Goal: Task Accomplishment & Management: Use online tool/utility

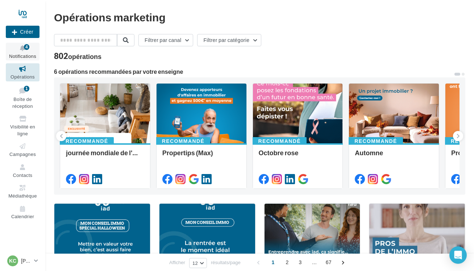
click at [16, 47] on icon at bounding box center [22, 48] width 29 height 8
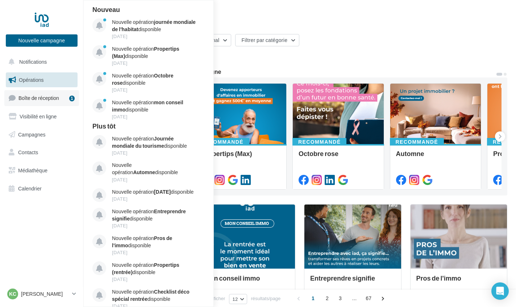
click at [64, 100] on link "Boîte de réception 1" at bounding box center [41, 98] width 75 height 16
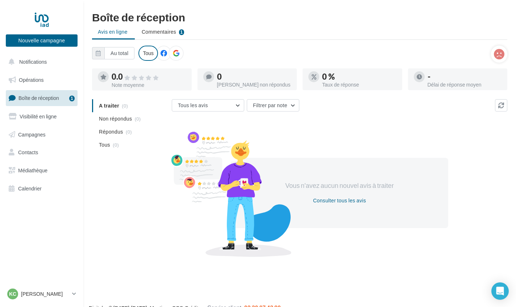
click at [47, 101] on link "Boîte de réception 1" at bounding box center [41, 98] width 75 height 16
click at [49, 113] on span "Visibilité en ligne" at bounding box center [38, 116] width 37 height 6
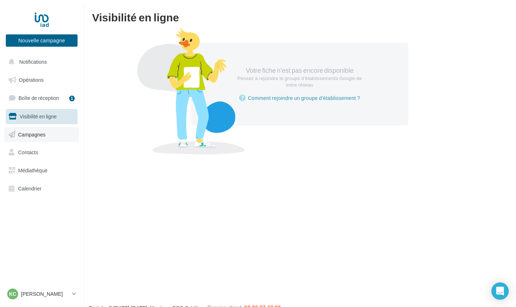
click at [35, 129] on link "Campagnes" at bounding box center [41, 134] width 75 height 15
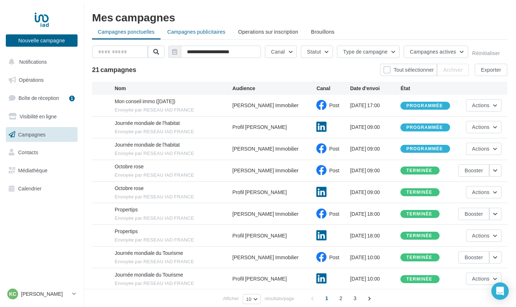
click at [187, 29] on span "Campagnes publicitaires" at bounding box center [196, 32] width 58 height 6
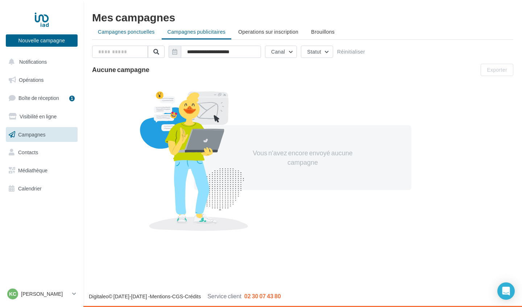
click at [135, 32] on span "Campagnes ponctuelles" at bounding box center [126, 32] width 57 height 6
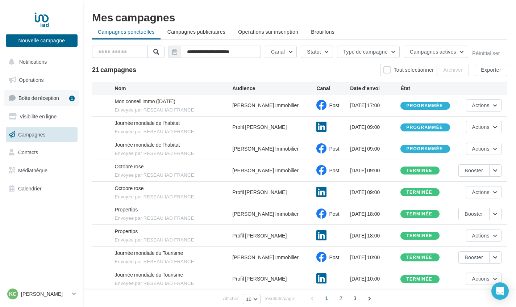
click at [54, 97] on span "Boîte de réception" at bounding box center [38, 98] width 41 height 6
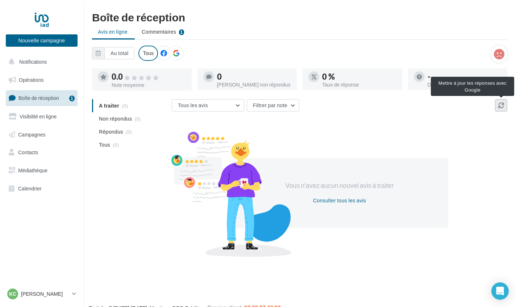
click at [501, 107] on icon at bounding box center [501, 106] width 6 height 6
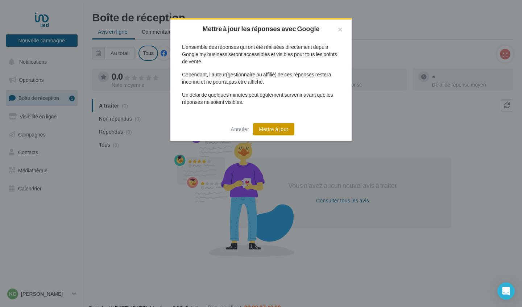
click at [277, 130] on button "Mettre à jour" at bounding box center [273, 129] width 41 height 12
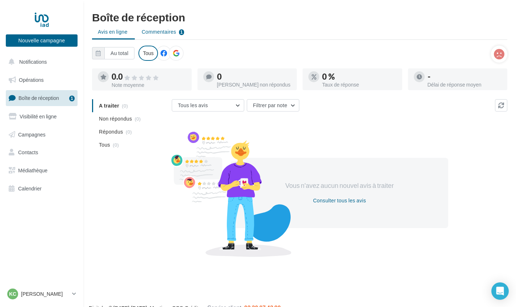
click at [160, 32] on span "Commentaires" at bounding box center [159, 31] width 34 height 7
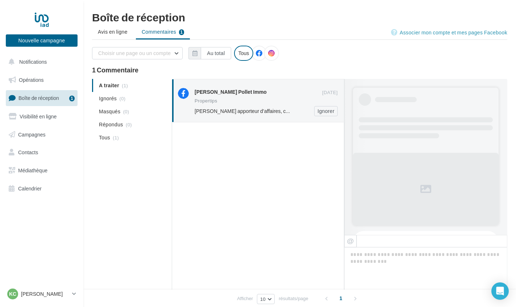
scroll to position [216, 0]
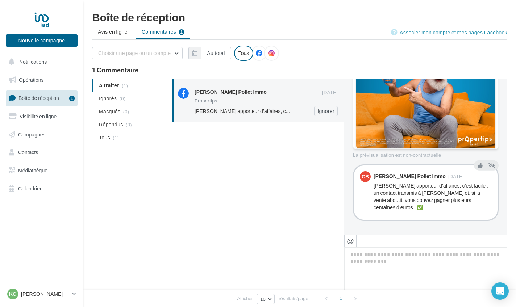
click at [227, 103] on div "Propertips" at bounding box center [266, 102] width 143 height 6
click at [116, 85] on ul "A traiter (1) Ignorés (0) Masqués (0) Répondus (0) Tous (1)" at bounding box center [130, 111] width 77 height 65
click at [237, 117] on div "Christelle Bawedin Pollet Immo 29 sept. Propertips Devenir apporteur d’affaires…" at bounding box center [258, 100] width 172 height 43
click at [224, 102] on div "Propertips" at bounding box center [266, 102] width 143 height 6
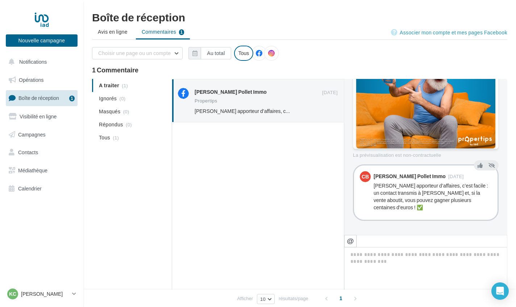
click at [262, 160] on div at bounding box center [258, 216] width 172 height 189
click at [379, 177] on div "Christelle Bawedin Pollet Immo" at bounding box center [409, 176] width 72 height 5
click at [477, 166] on icon at bounding box center [479, 165] width 5 height 5
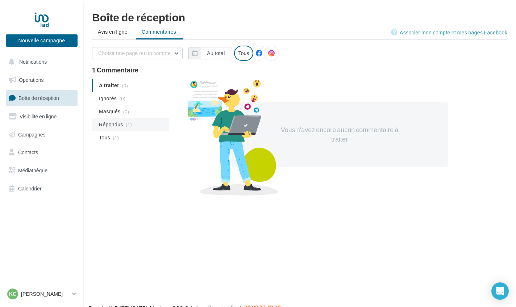
click at [106, 126] on span "Répondus" at bounding box center [111, 124] width 24 height 7
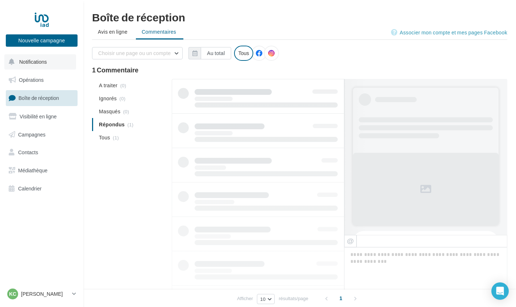
scroll to position [0, 0]
click at [28, 63] on span "Notifications" at bounding box center [33, 62] width 28 height 6
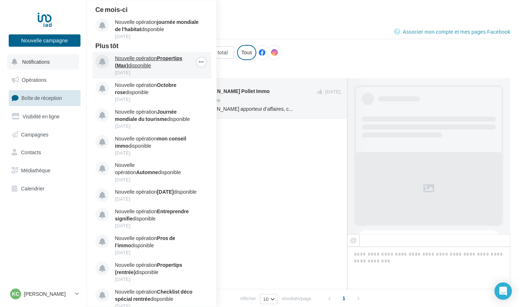
scroll to position [216, 0]
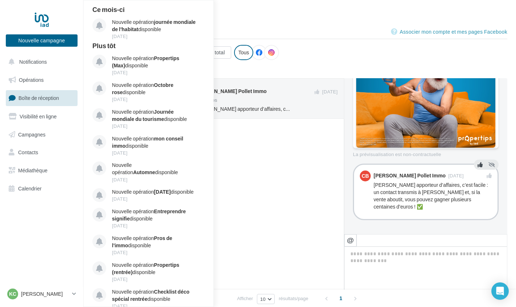
click at [271, 151] on div at bounding box center [258, 215] width 172 height 192
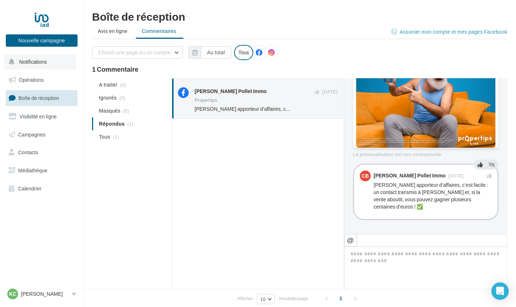
click at [25, 63] on span "Notifications" at bounding box center [33, 62] width 28 height 6
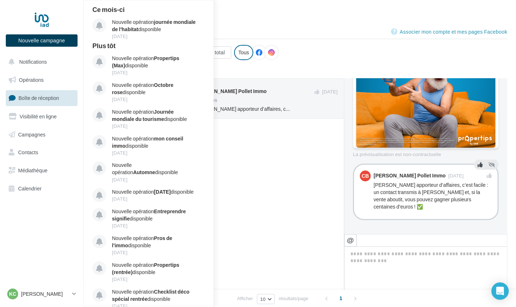
click at [33, 45] on button "Nouvelle campagne" at bounding box center [42, 40] width 72 height 12
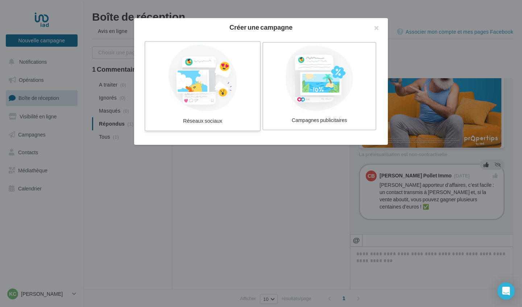
click at [231, 104] on div at bounding box center [202, 78] width 109 height 67
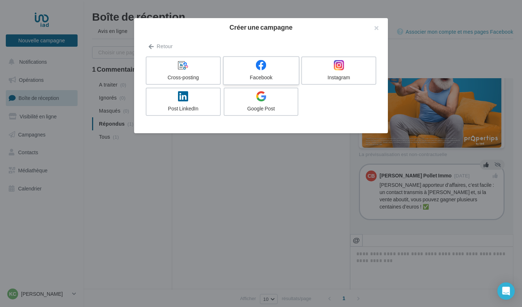
click at [252, 71] on div at bounding box center [260, 65] width 69 height 11
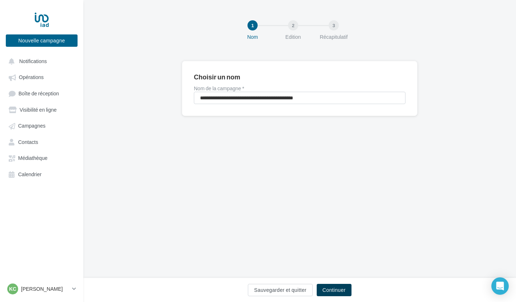
click at [331, 293] on button "Continuer" at bounding box center [334, 290] width 35 height 12
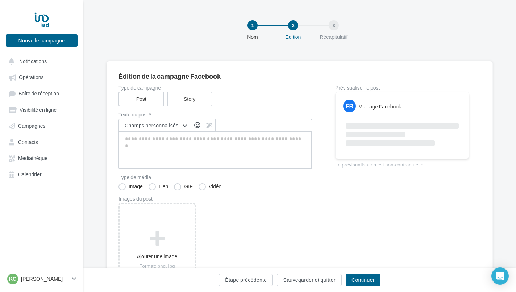
click at [180, 141] on textarea at bounding box center [214, 150] width 193 height 38
paste textarea "**********"
type textarea "**********"
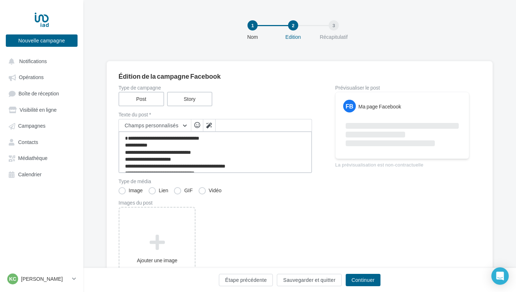
scroll to position [193, 0]
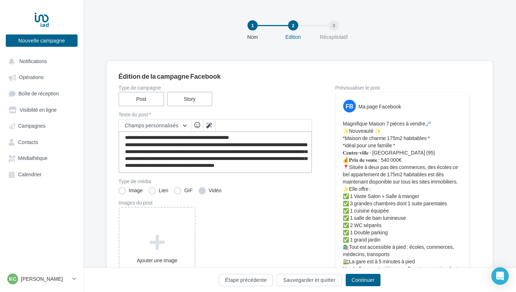
type textarea "**********"
click at [203, 190] on label "Vidéo" at bounding box center [210, 190] width 23 height 7
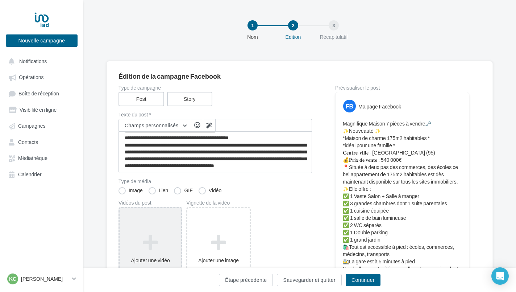
click at [152, 242] on icon at bounding box center [150, 241] width 56 height 17
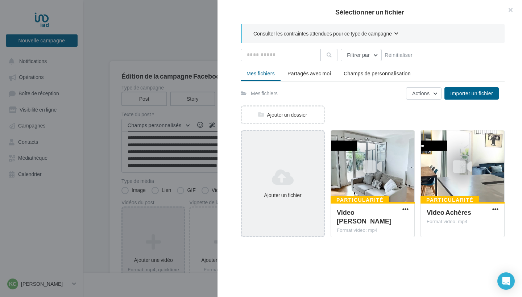
click at [285, 185] on icon at bounding box center [283, 176] width 76 height 17
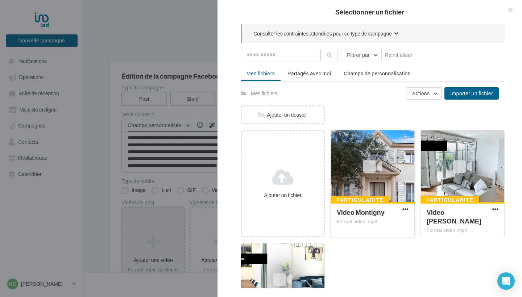
click at [374, 214] on span "Video Montigny" at bounding box center [361, 212] width 48 height 8
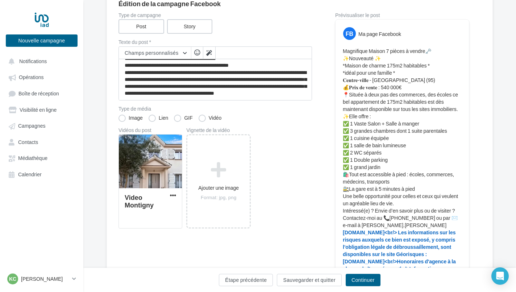
scroll to position [73, 0]
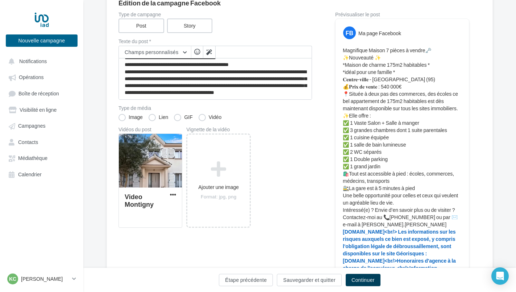
click at [363, 280] on button "Continuer" at bounding box center [363, 280] width 35 height 12
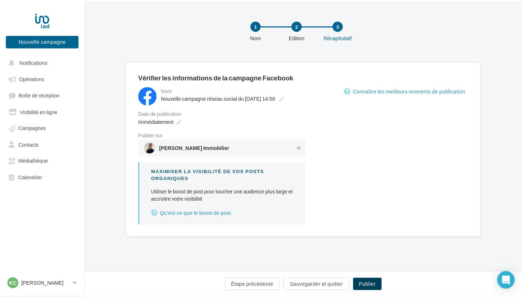
scroll to position [1, 0]
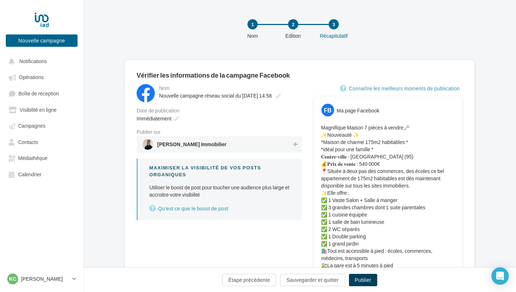
click at [363, 280] on button "Publier" at bounding box center [363, 280] width 28 height 12
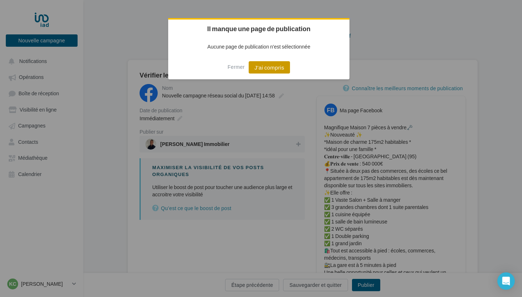
click at [267, 65] on button "J'ai compris" at bounding box center [269, 67] width 41 height 12
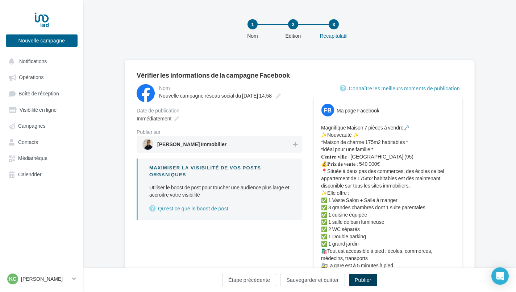
click at [363, 282] on button "Publier" at bounding box center [363, 280] width 28 height 12
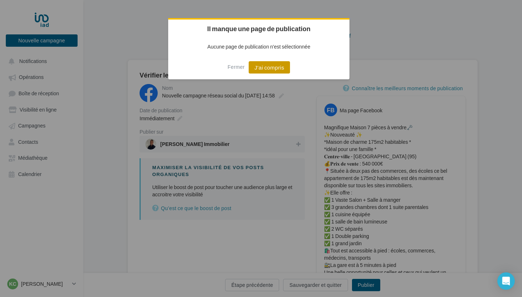
click at [279, 69] on button "J'ai compris" at bounding box center [269, 67] width 41 height 12
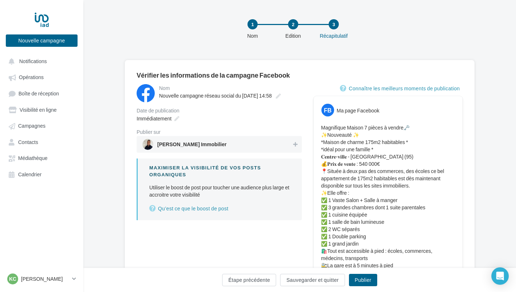
click at [279, 147] on span "Kenny CAIUS Immobilier" at bounding box center [216, 144] width 149 height 11
click at [361, 280] on button "Publier" at bounding box center [363, 280] width 28 height 12
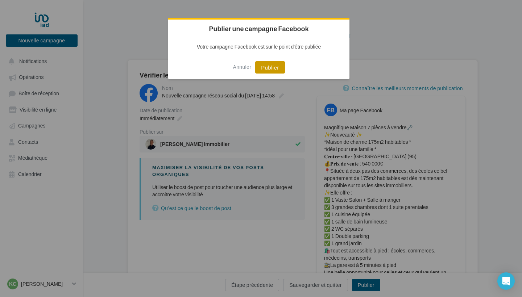
click at [276, 68] on button "Publier" at bounding box center [269, 67] width 29 height 12
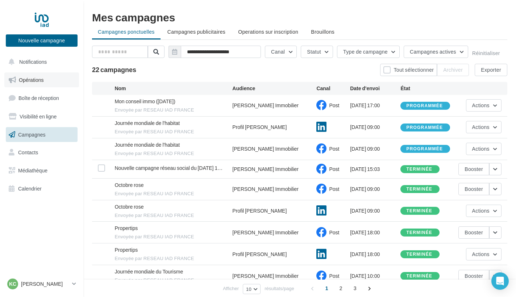
click at [29, 77] on span "Opérations" at bounding box center [31, 80] width 25 height 6
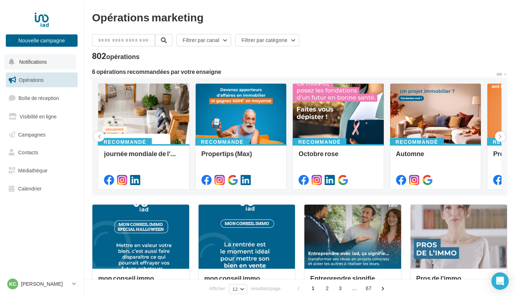
click at [38, 62] on span "Notifications" at bounding box center [33, 62] width 28 height 6
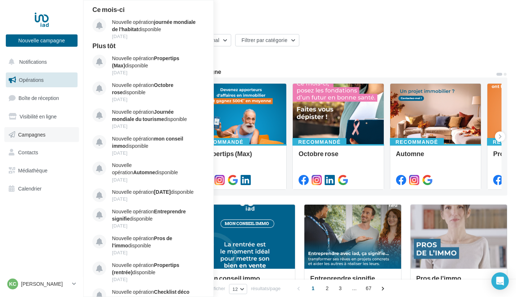
click at [32, 130] on link "Campagnes" at bounding box center [41, 134] width 75 height 15
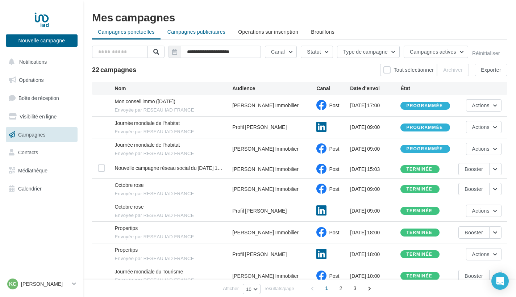
click at [198, 33] on span "Campagnes publicitaires" at bounding box center [196, 32] width 58 height 6
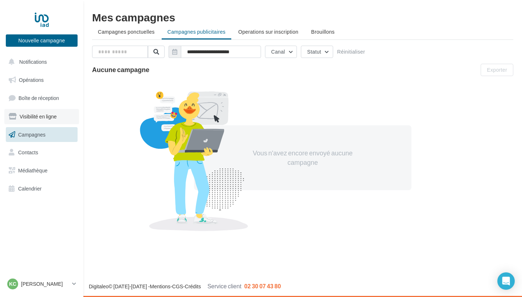
click at [39, 117] on span "Visibilité en ligne" at bounding box center [38, 116] width 37 height 6
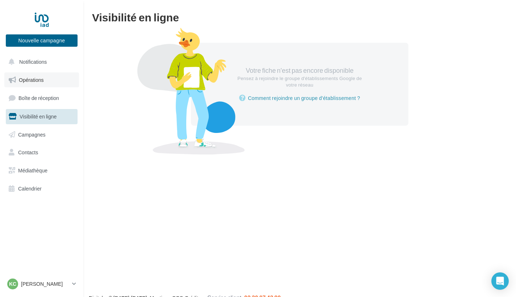
click at [30, 82] on span "Opérations" at bounding box center [31, 80] width 25 height 6
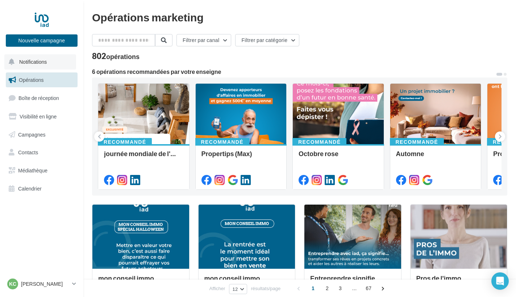
click at [28, 66] on button "Notifications" at bounding box center [40, 61] width 72 height 15
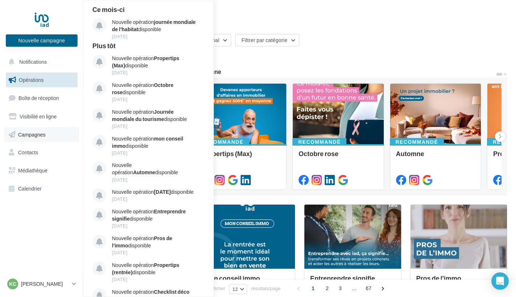
click at [26, 133] on span "Campagnes" at bounding box center [32, 134] width 28 height 6
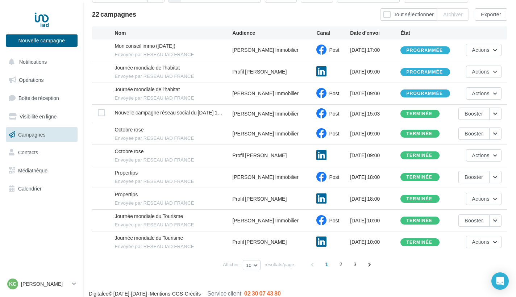
scroll to position [50, 0]
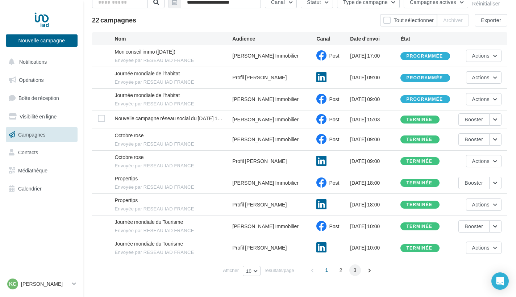
click at [354, 266] on span "3" at bounding box center [355, 270] width 12 height 12
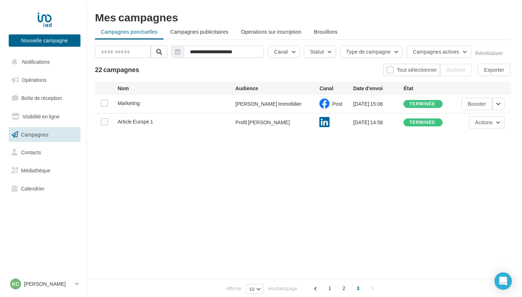
scroll to position [0, 0]
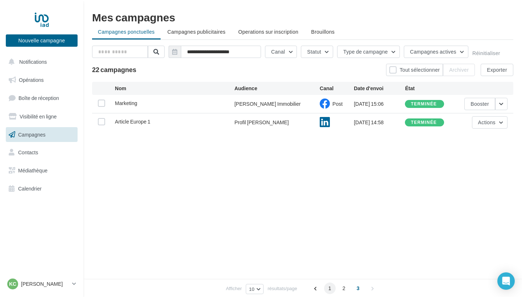
click at [327, 289] on span "1" at bounding box center [330, 289] width 12 height 12
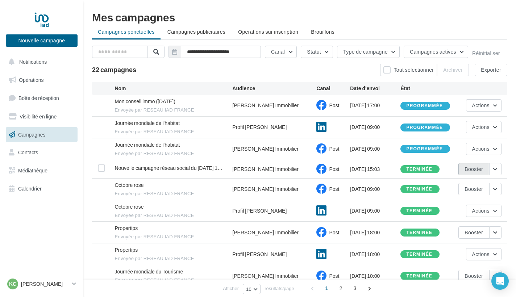
click at [472, 167] on button "Booster" at bounding box center [473, 169] width 31 height 12
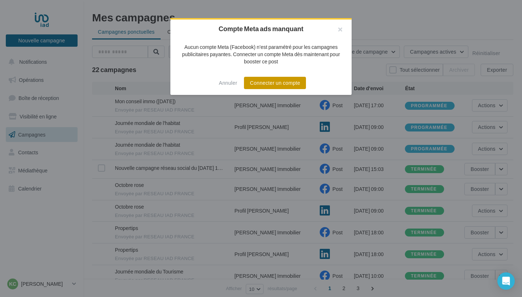
click at [283, 85] on button "Connecter un compte" at bounding box center [275, 83] width 62 height 12
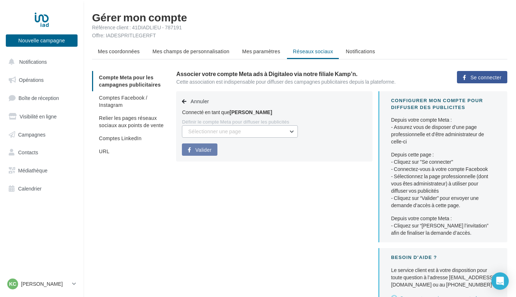
click at [292, 129] on button "Sélectionner une page" at bounding box center [240, 131] width 116 height 12
click at [276, 146] on div "Annuler Connecté en tant que [PERSON_NAME] le compte Meta pour diffuser les pub…" at bounding box center [274, 126] width 196 height 70
click at [233, 129] on span "Sélectionner une page" at bounding box center [214, 131] width 53 height 6
click at [229, 150] on div "Annuler Connecté en tant que [PERSON_NAME] le compte Meta pour diffuser les pub…" at bounding box center [274, 126] width 196 height 70
click at [481, 75] on span "Se connecter" at bounding box center [485, 78] width 31 height 6
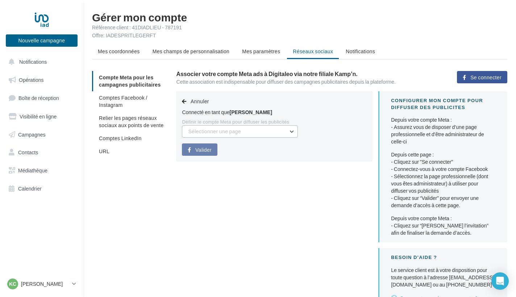
click at [270, 133] on button "Sélectionner une page" at bounding box center [240, 131] width 116 height 12
click at [262, 151] on span "[PERSON_NAME] Immobilier (Admin)" at bounding box center [235, 150] width 85 height 6
click at [199, 152] on span "Valider" at bounding box center [203, 150] width 16 height 6
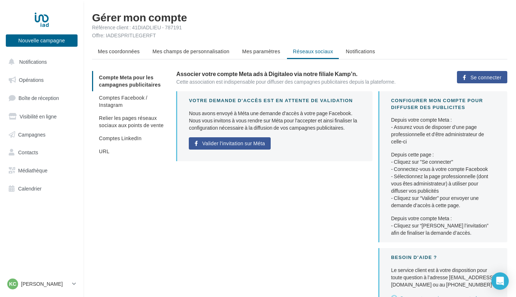
click at [494, 76] on span "Se connecter" at bounding box center [485, 78] width 31 height 6
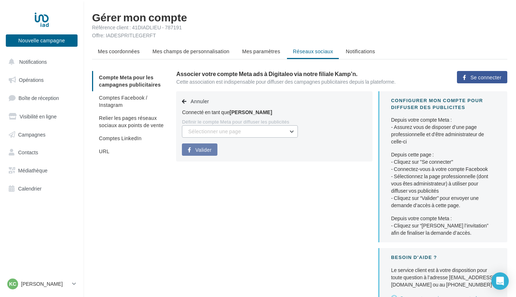
click at [234, 132] on span "Sélectionner une page" at bounding box center [214, 131] width 53 height 6
click at [227, 150] on span "[PERSON_NAME] Immobilier (Admin)" at bounding box center [235, 150] width 85 height 6
click at [205, 149] on span "Valider" at bounding box center [203, 150] width 16 height 6
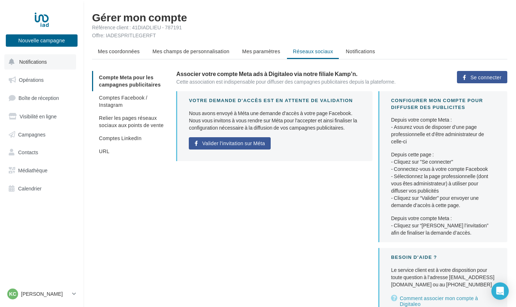
click at [32, 66] on button "Notifications" at bounding box center [40, 61] width 72 height 15
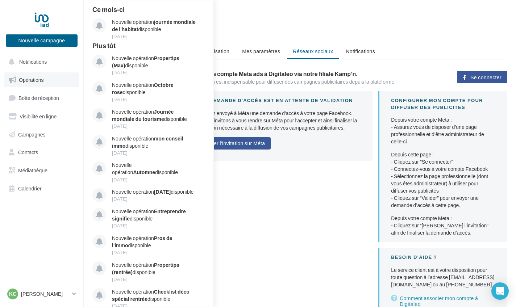
click at [30, 77] on span "Opérations" at bounding box center [31, 80] width 25 height 6
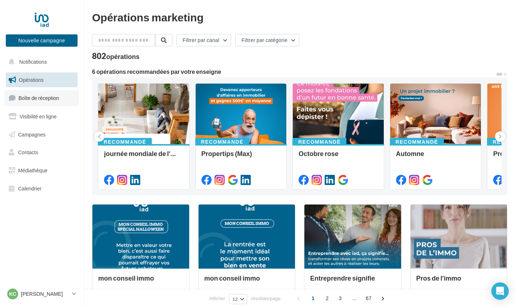
click at [29, 95] on span "Boîte de réception" at bounding box center [38, 98] width 41 height 6
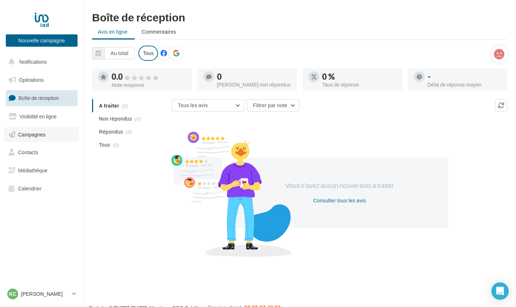
click at [25, 136] on span "Campagnes" at bounding box center [32, 134] width 28 height 6
